Goal: Task Accomplishment & Management: Use online tool/utility

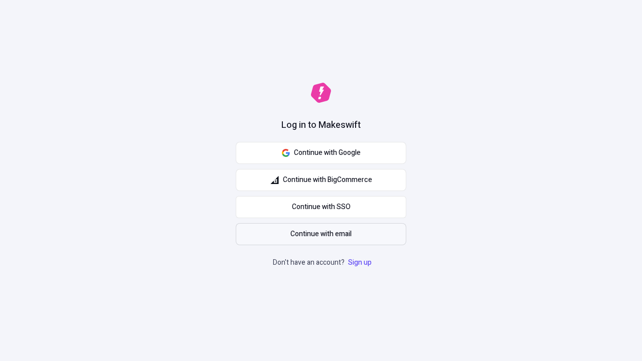
click at [321, 234] on span "Continue with email" at bounding box center [320, 234] width 61 height 11
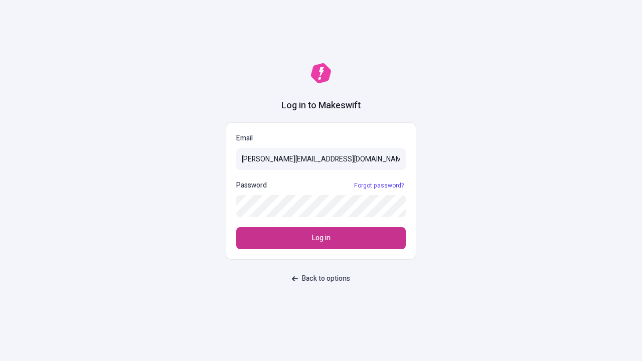
click at [321, 238] on span "Log in" at bounding box center [321, 238] width 19 height 11
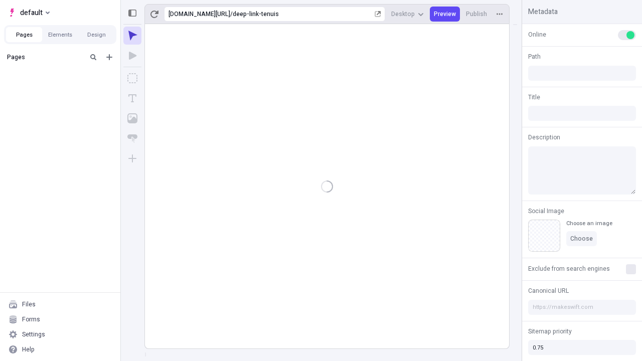
type input "/deep-link-tenuis"
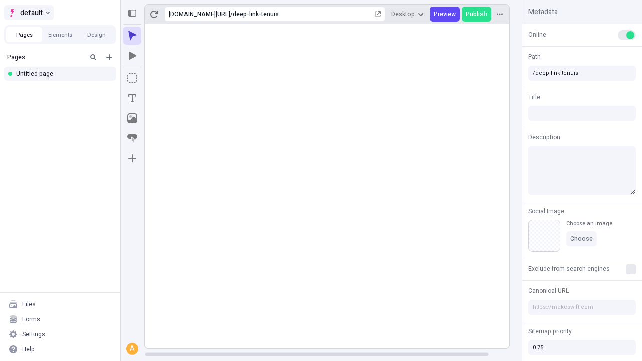
click at [28, 13] on span "default" at bounding box center [31, 13] width 23 height 12
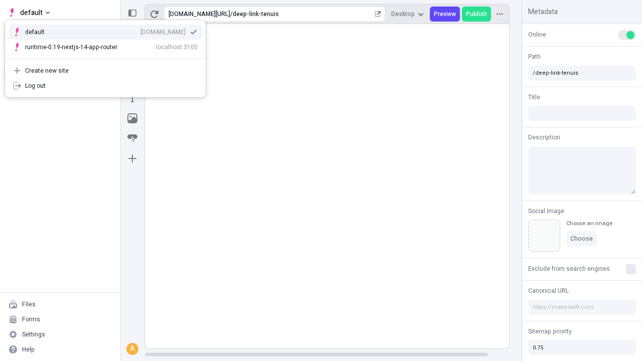
click at [140, 30] on div "qee9k4dy7d.staging.makeswift.site" at bounding box center [162, 32] width 45 height 8
click at [109, 57] on icon "Add new" at bounding box center [109, 57] width 6 height 6
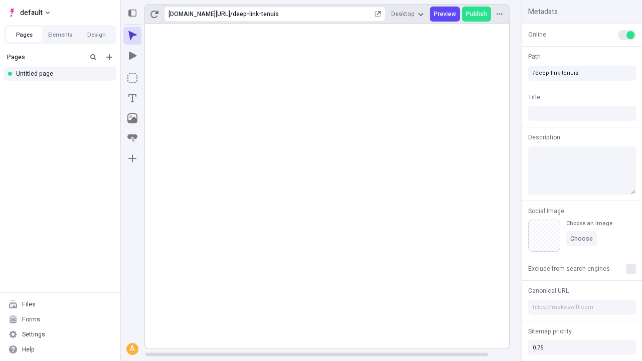
click at [63, 90] on div "Blank page" at bounding box center [63, 90] width 96 height 15
type input "/deep-link-blandior"
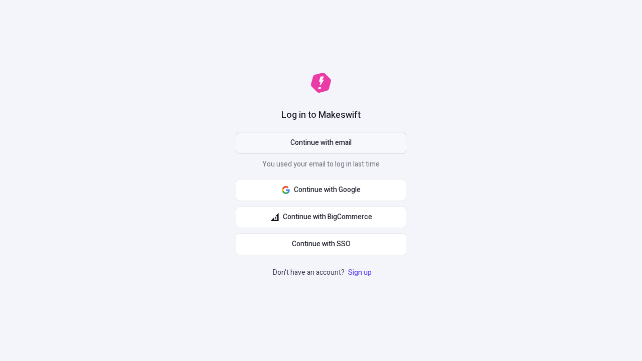
click at [321, 143] on span "Continue with email" at bounding box center [320, 142] width 61 height 11
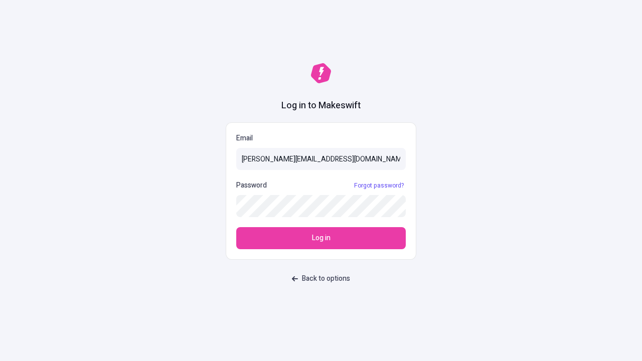
type input "sasha+test-ui@makeswift.com"
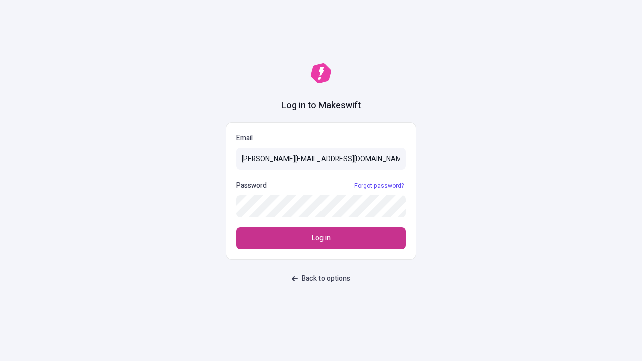
click at [321, 238] on span "Log in" at bounding box center [321, 238] width 19 height 11
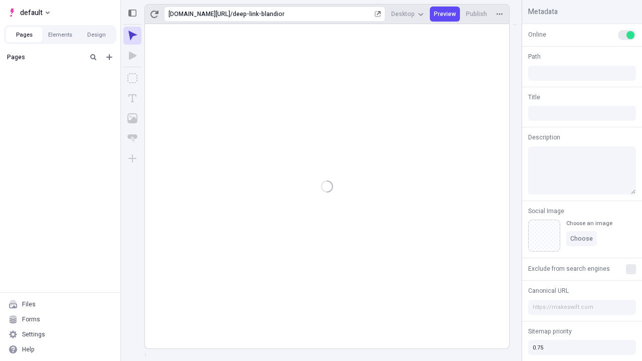
type input "/deep-link-blandior"
